Goal: Task Accomplishment & Management: Complete application form

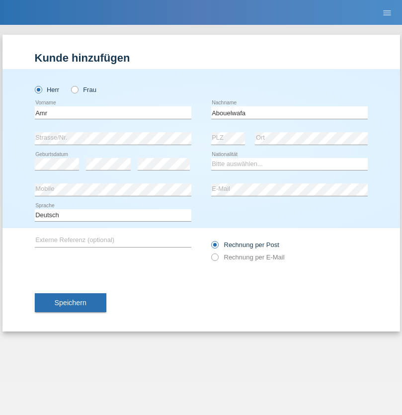
type input "Abouelwafa"
select select "CH"
radio input "true"
click at [113, 112] on input "text" at bounding box center [113, 112] width 156 height 12
type input "[PERSON_NAME]"
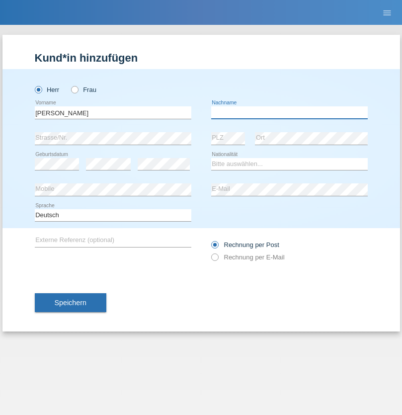
click at [289, 112] on input "text" at bounding box center [289, 112] width 156 height 12
type input "[PERSON_NAME]"
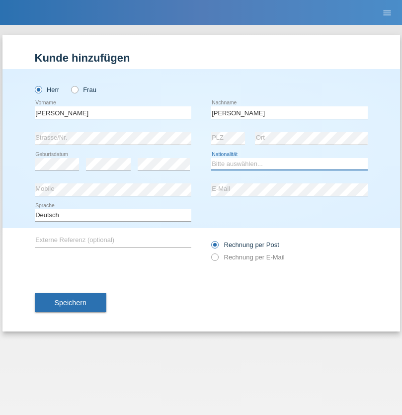
select select "DE"
select select "C"
select select "01"
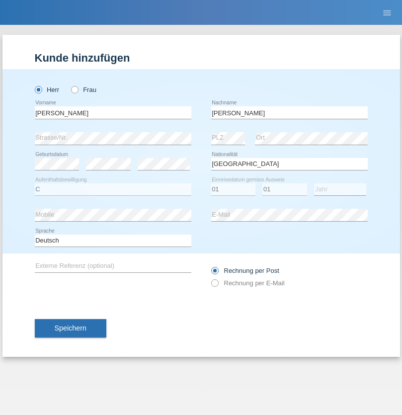
select select "2017"
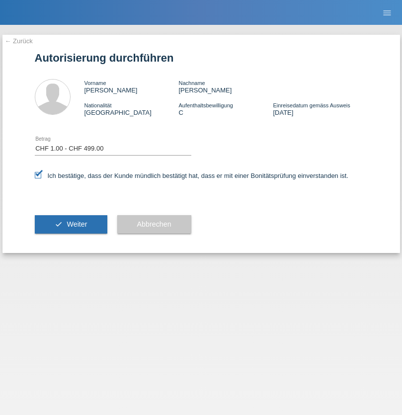
select select "1"
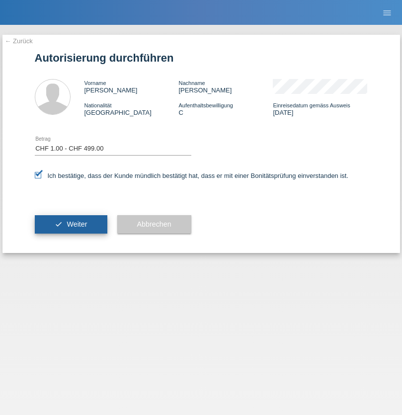
click at [71, 224] on span "Weiter" at bounding box center [77, 224] width 20 height 8
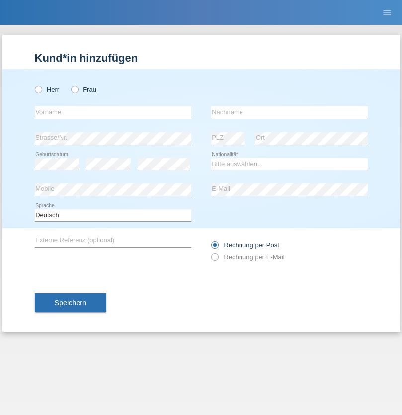
radio input "true"
click at [113, 112] on input "text" at bounding box center [113, 112] width 156 height 12
type input "[PERSON_NAME]"
click at [289, 112] on input "text" at bounding box center [289, 112] width 156 height 12
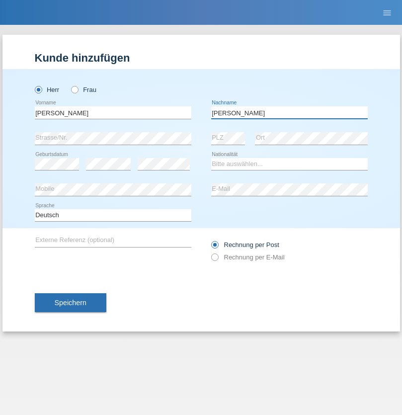
type input "[PERSON_NAME]"
select select "DE"
select select "C"
select select "09"
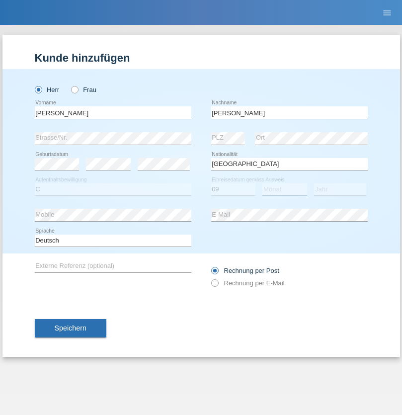
select select "01"
select select "2017"
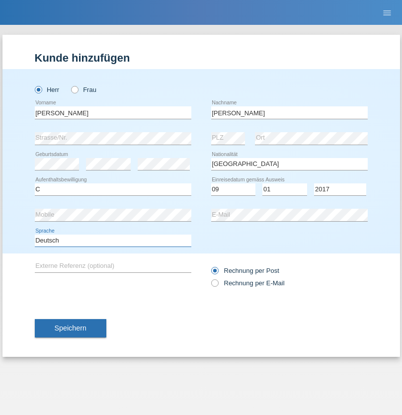
select select "en"
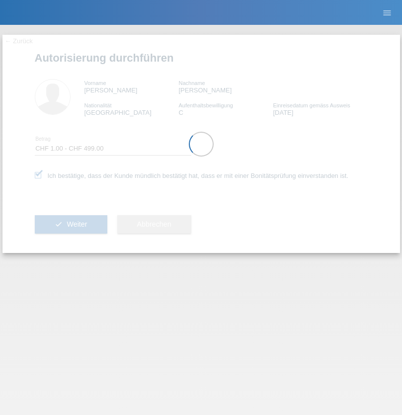
select select "1"
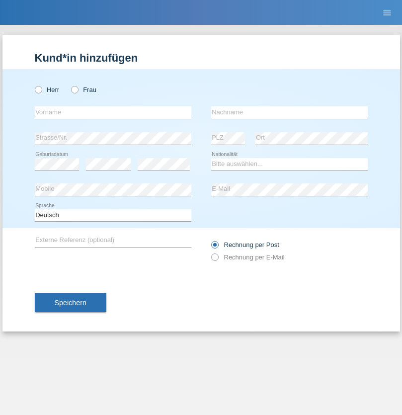
radio input "true"
click at [113, 112] on input "text" at bounding box center [113, 112] width 156 height 12
type input "[PERSON_NAME]"
click at [289, 112] on input "text" at bounding box center [289, 112] width 156 height 12
type input "Dinolli"
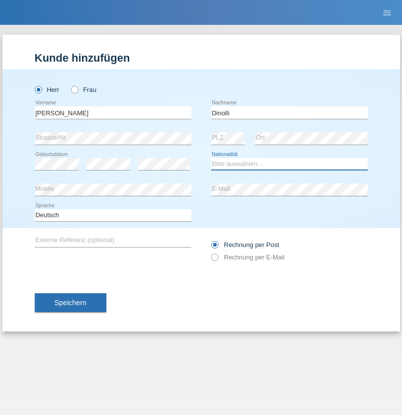
select select "XK"
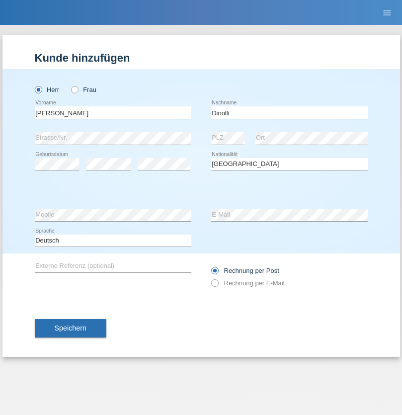
select select "C"
select select "20"
select select "05"
select select "2005"
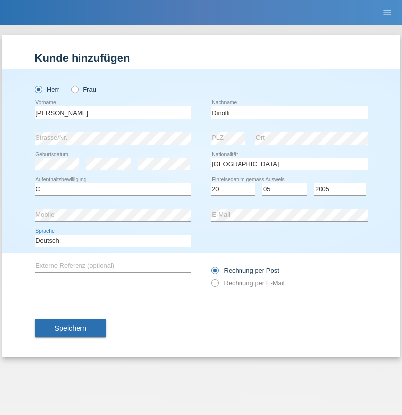
select select "en"
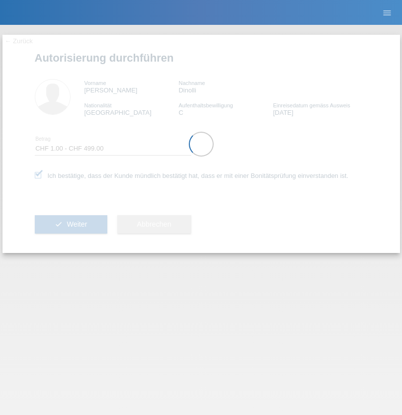
select select "1"
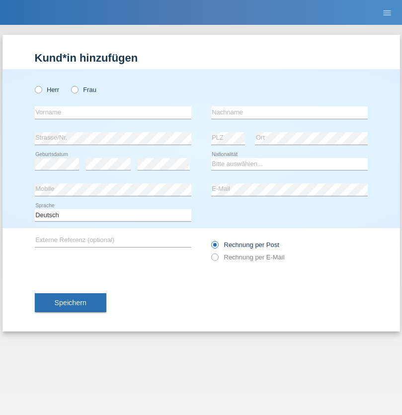
radio input "true"
click at [113, 112] on input "text" at bounding box center [113, 112] width 156 height 12
type input "Amr"
click at [289, 112] on input "text" at bounding box center [289, 112] width 156 height 12
type input "Abouelwafa"
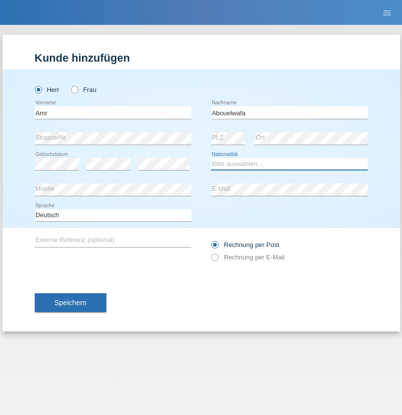
select select "CH"
radio input "true"
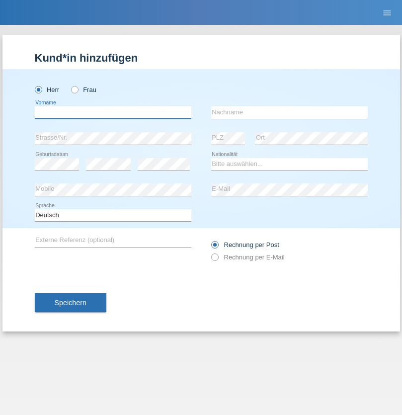
click at [113, 112] on input "text" at bounding box center [113, 112] width 156 height 12
type input "Jörg"
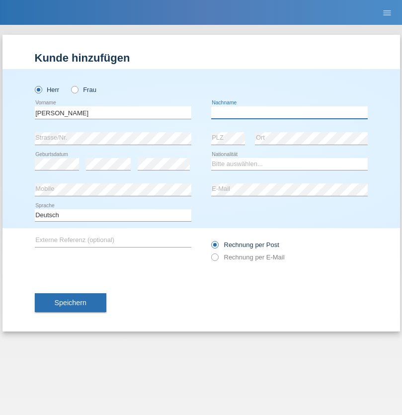
click at [289, 112] on input "text" at bounding box center [289, 112] width 156 height 12
type input "Traksel"
select select "DE"
select select "C"
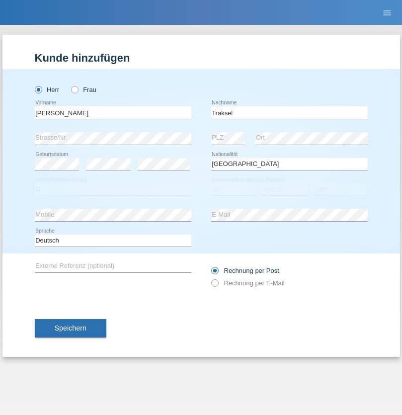
select select "01"
select select "07"
select select "2008"
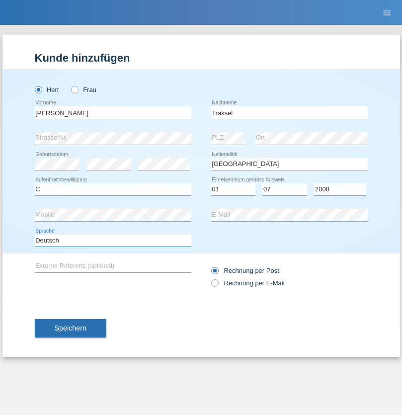
select select "en"
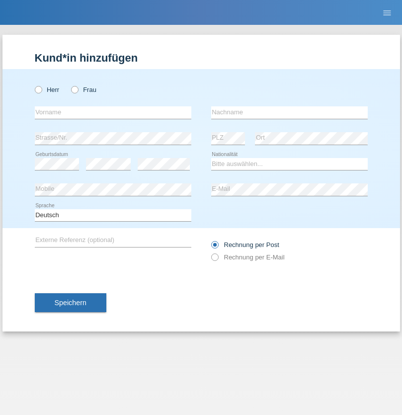
radio input "true"
select select "RS"
select select "C"
select select "08"
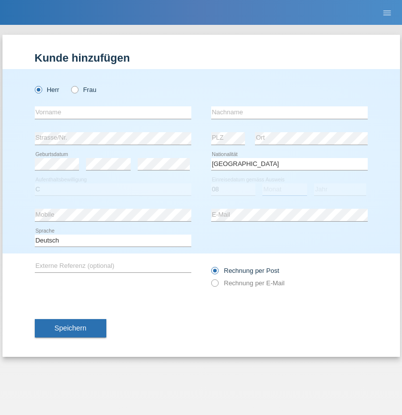
select select "10"
select select "2006"
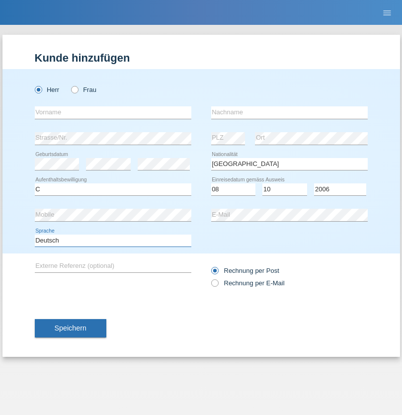
select select "en"
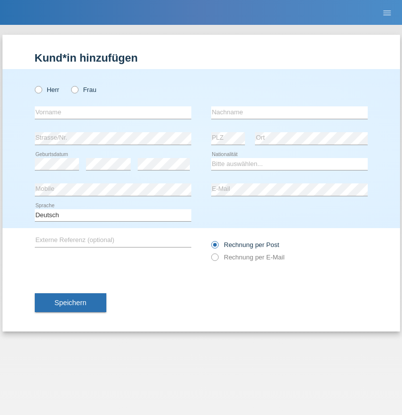
radio input "true"
click at [113, 112] on input "text" at bounding box center [113, 112] width 156 height 12
type input "Sladjan"
click at [289, 112] on input "text" at bounding box center [289, 112] width 156 height 12
type input "Pejic"
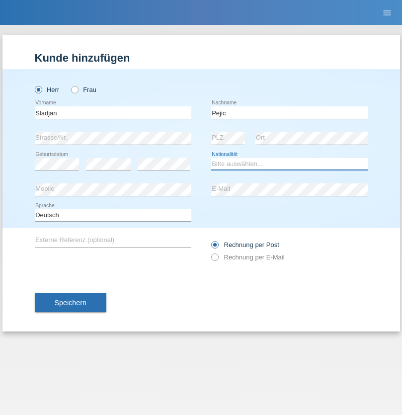
select select "CH"
radio input "true"
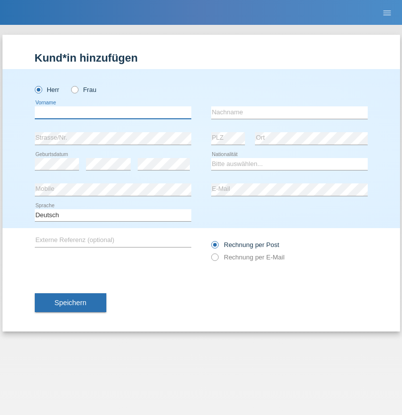
click at [113, 112] on input "text" at bounding box center [113, 112] width 156 height 12
type input "Mohammad Qais"
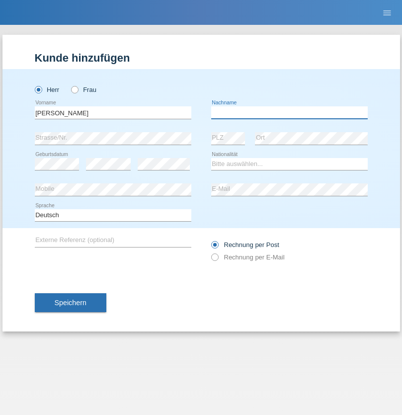
click at [289, 112] on input "text" at bounding box center [289, 112] width 156 height 12
type input "Nemani"
select select "AF"
select select "C"
select select "02"
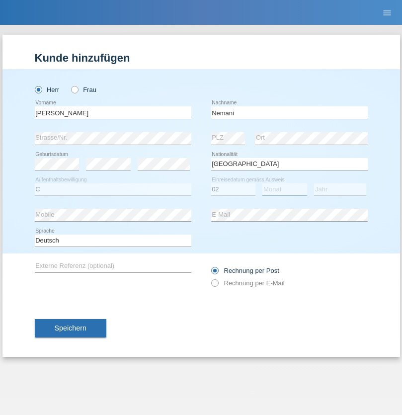
select select "01"
select select "2021"
